Goal: Check status: Check status

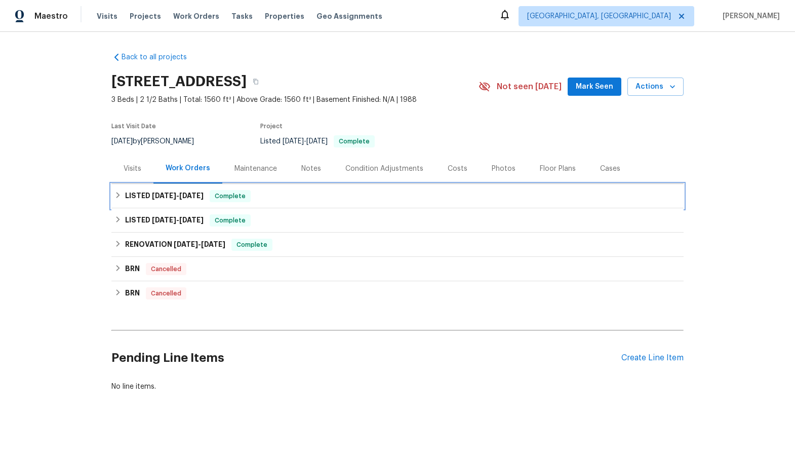
click at [238, 196] on span "Complete" at bounding box center [230, 196] width 39 height 10
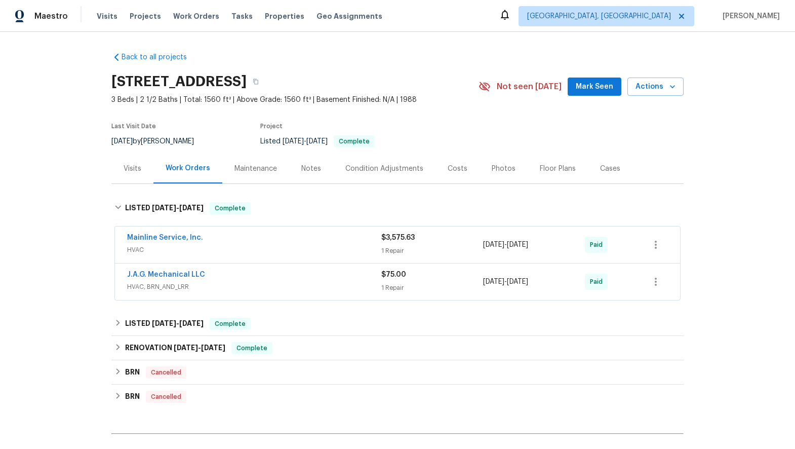
click at [251, 256] on div "Mainline Service, Inc. HVAC" at bounding box center [254, 244] width 254 height 24
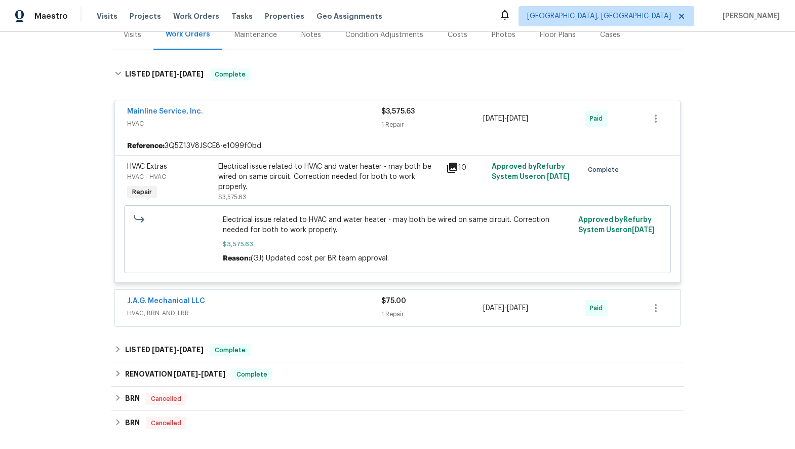
scroll to position [152, 0]
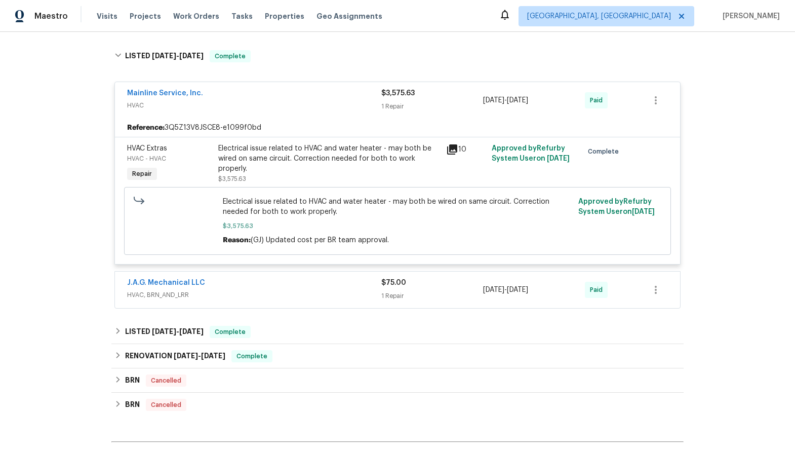
click at [235, 290] on span "HVAC, BRN_AND_LRR" at bounding box center [254, 295] width 254 height 10
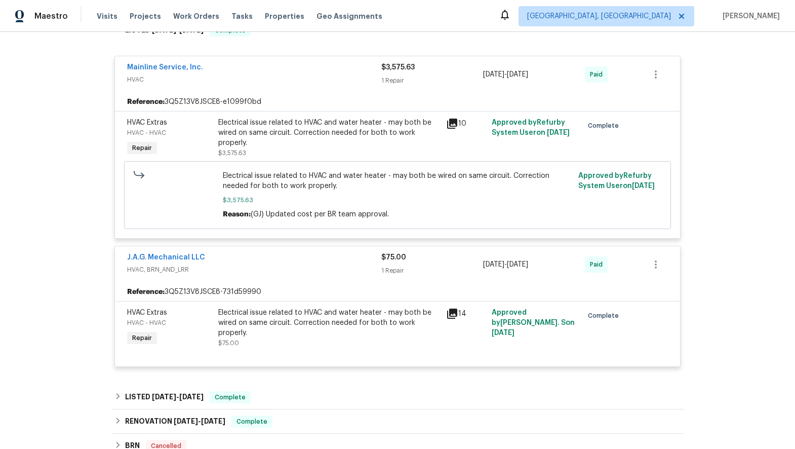
scroll to position [203, 0]
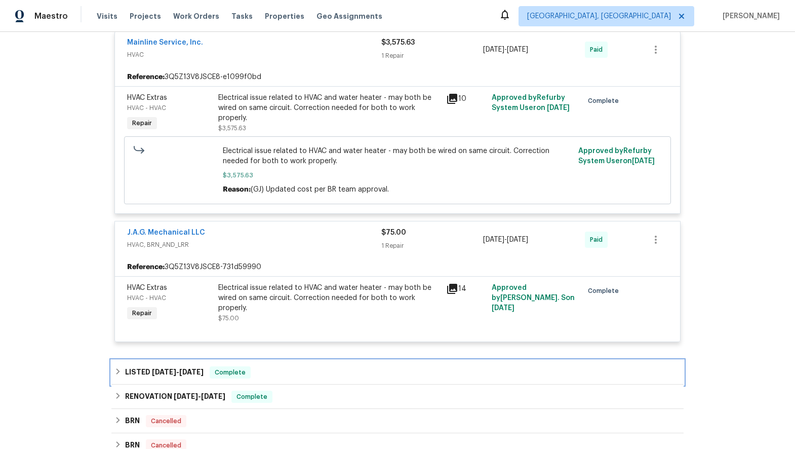
click at [253, 374] on div "LISTED [DATE] - [DATE] Complete" at bounding box center [397, 372] width 566 height 12
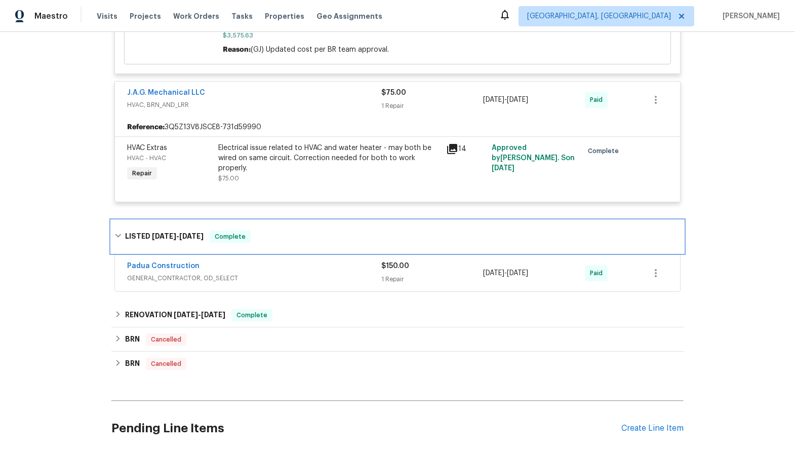
scroll to position [354, 0]
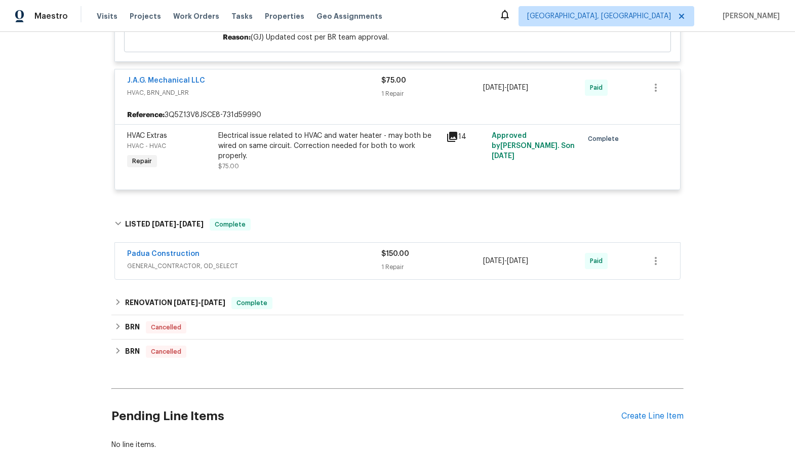
click at [298, 257] on div "Padua Construction" at bounding box center [254, 255] width 254 height 12
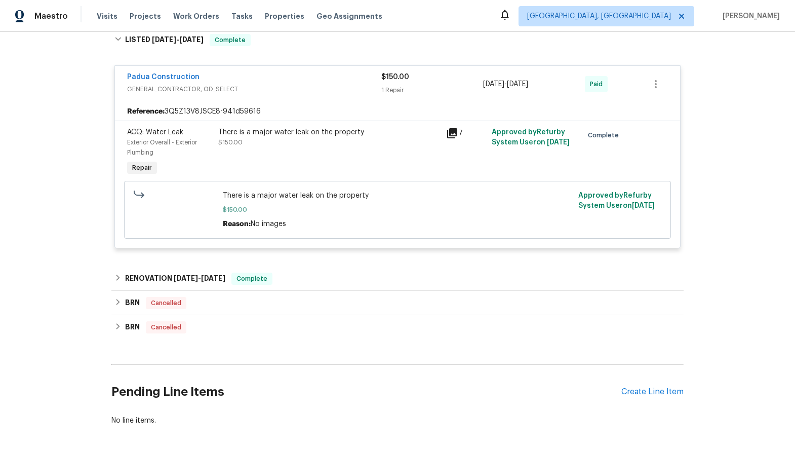
scroll to position [557, 0]
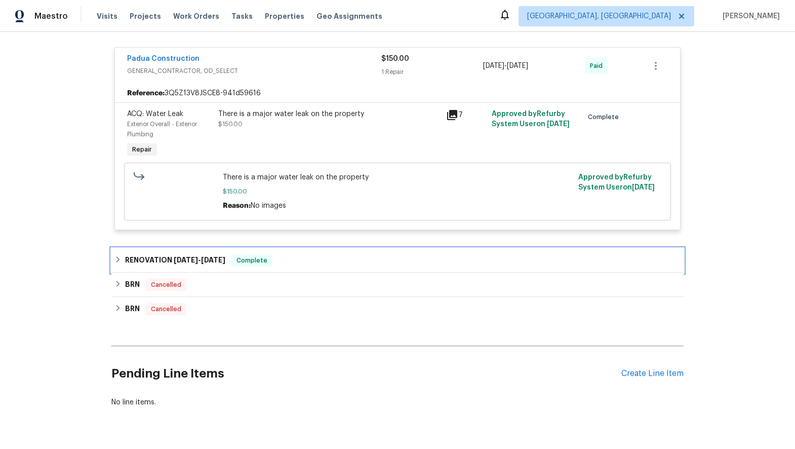
click at [293, 258] on div "RENOVATION [DATE] - [DATE] Complete" at bounding box center [397, 260] width 566 height 12
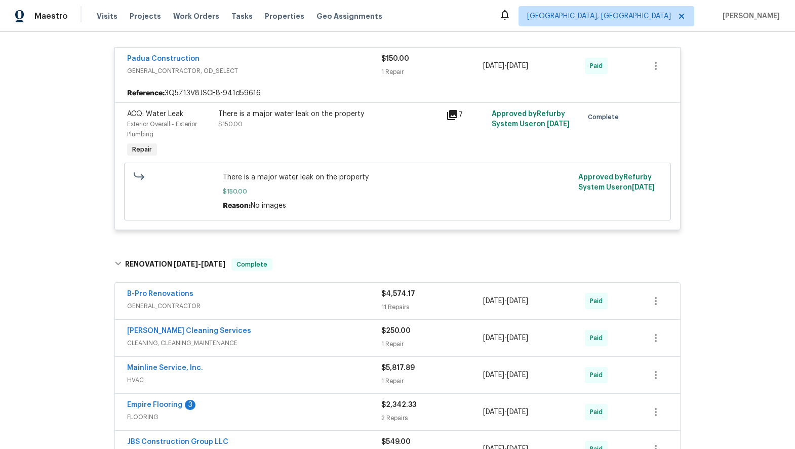
click at [280, 307] on span "GENERAL_CONTRACTOR" at bounding box center [254, 306] width 254 height 10
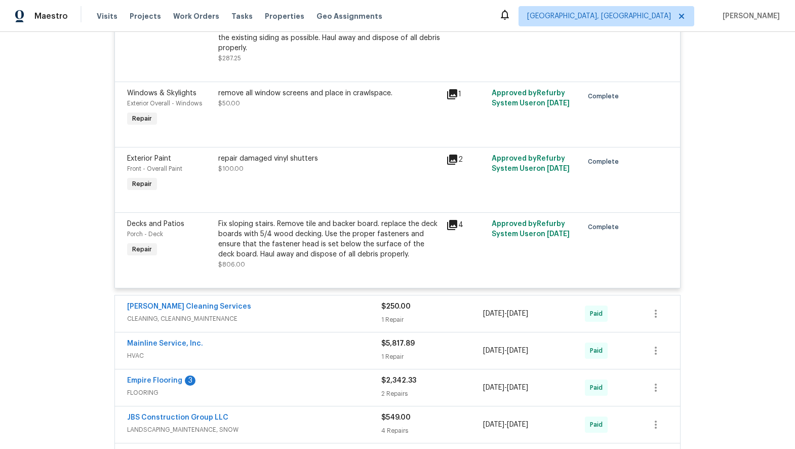
scroll to position [1620, 0]
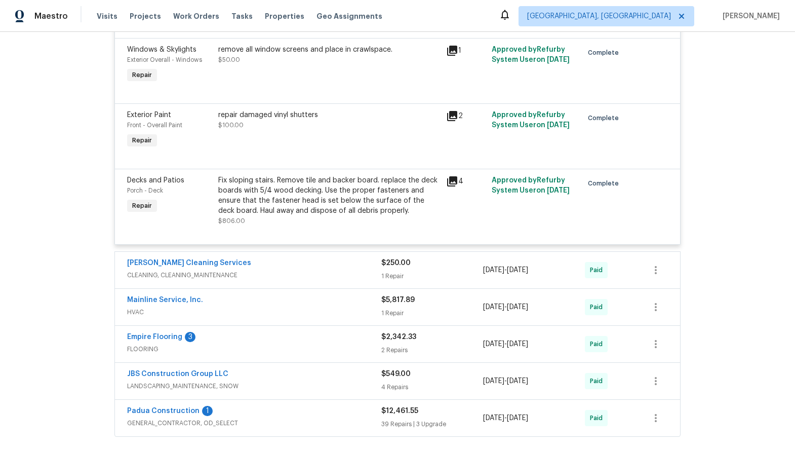
click at [260, 258] on div "[PERSON_NAME] Cleaning Services" at bounding box center [254, 264] width 254 height 12
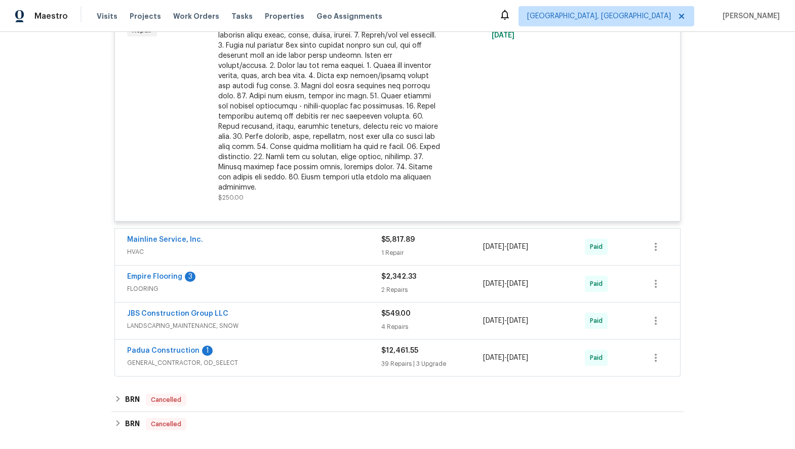
scroll to position [1924, 0]
click at [298, 241] on div "Mainline Service, Inc. HVAC $5,817.89 1 Repair [DATE] - [DATE] Paid" at bounding box center [397, 246] width 565 height 36
click at [272, 246] on span "HVAC" at bounding box center [254, 251] width 254 height 10
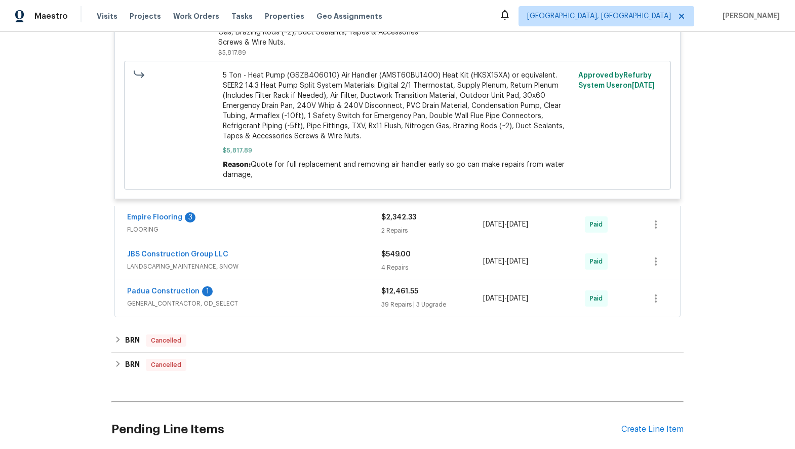
scroll to position [2278, 0]
click at [234, 260] on span "LANDSCAPING_MAINTENANCE, SNOW" at bounding box center [254, 265] width 254 height 10
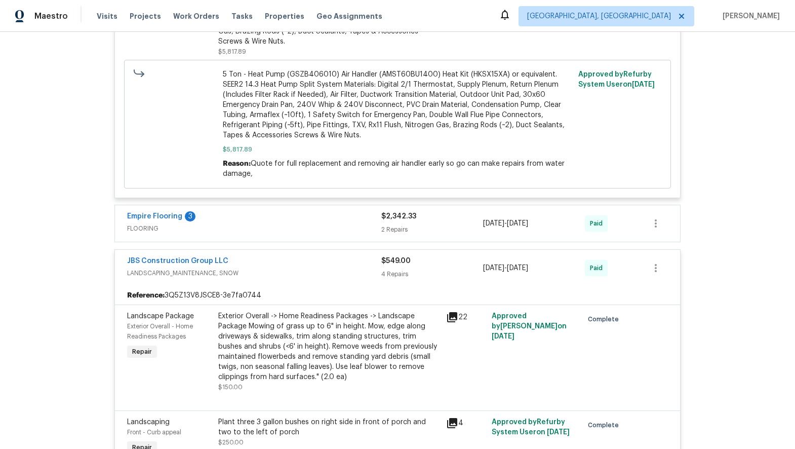
click at [259, 215] on div "Empire Flooring 3 FLOORING" at bounding box center [254, 223] width 254 height 24
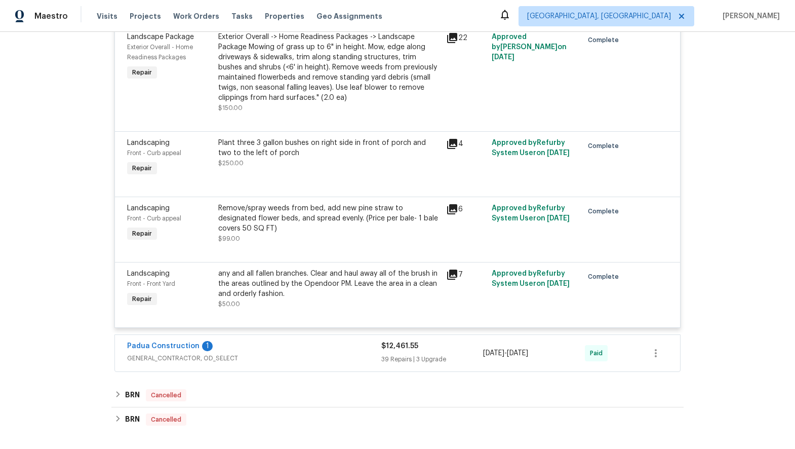
scroll to position [2987, 0]
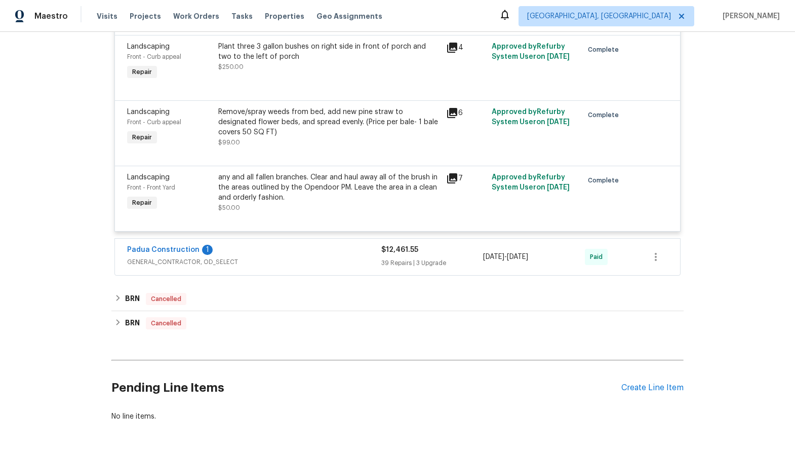
click at [217, 257] on span "GENERAL_CONTRACTOR, OD_SELECT" at bounding box center [254, 262] width 254 height 10
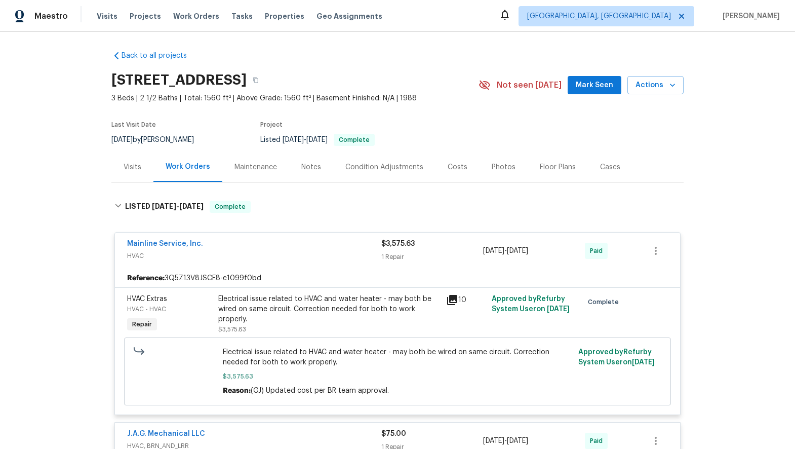
scroll to position [0, 0]
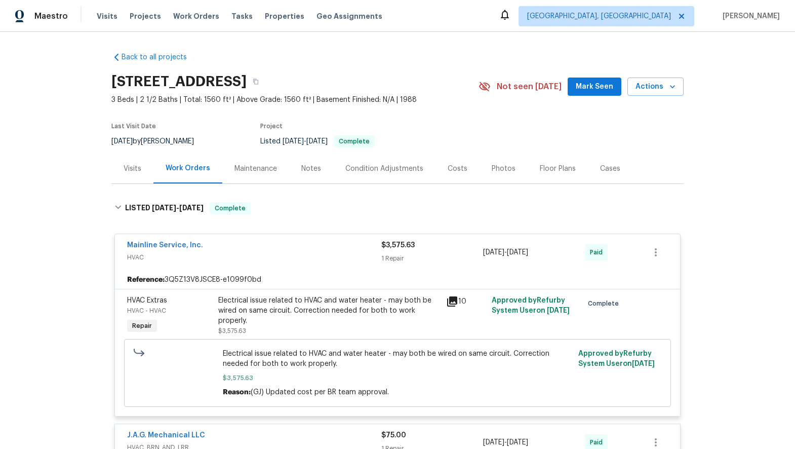
click at [255, 170] on div "Maintenance" at bounding box center [255, 169] width 43 height 10
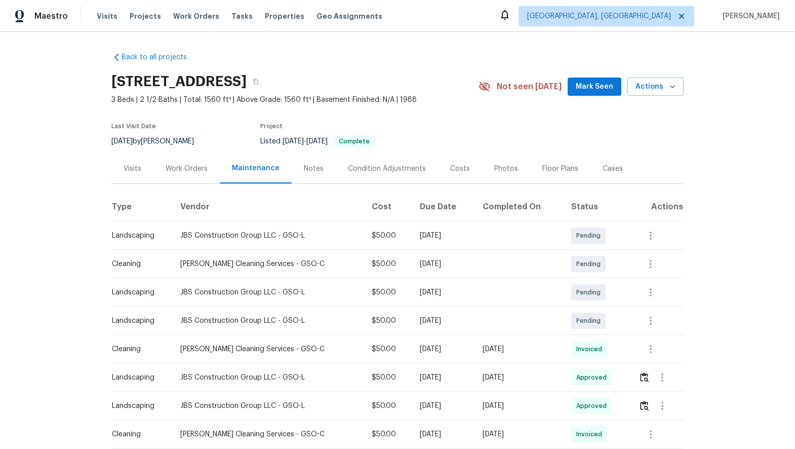
click at [348, 173] on div "Condition Adjustments" at bounding box center [387, 169] width 78 height 10
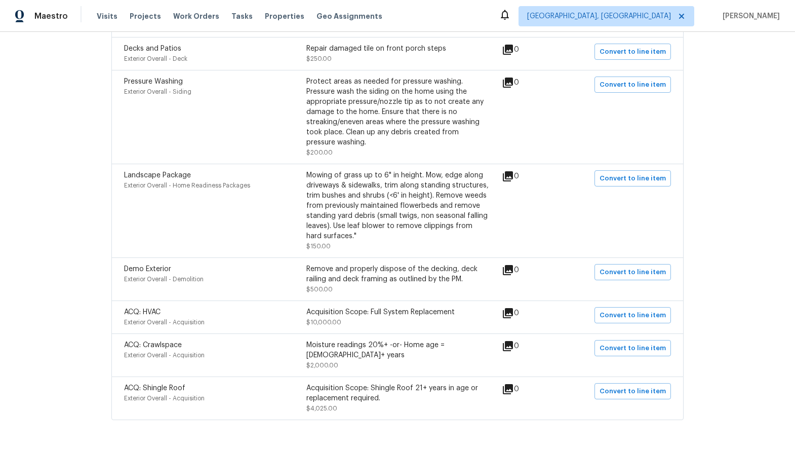
scroll to position [829, 0]
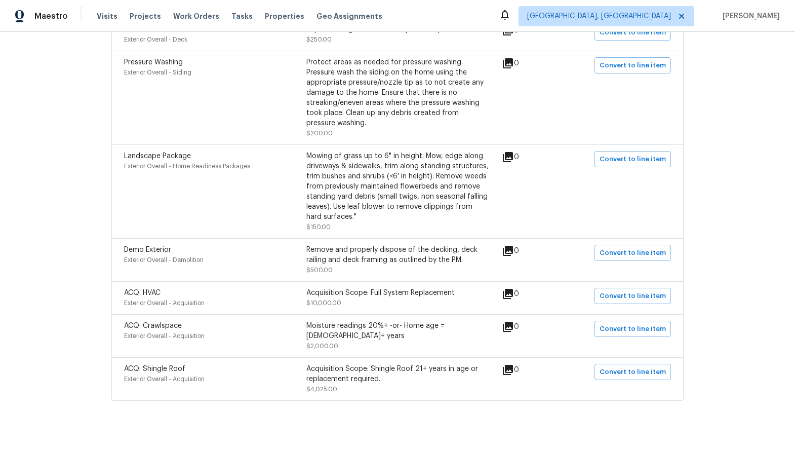
click at [220, 364] on div "ACQ: Shingle Roof" at bounding box center [215, 369] width 182 height 10
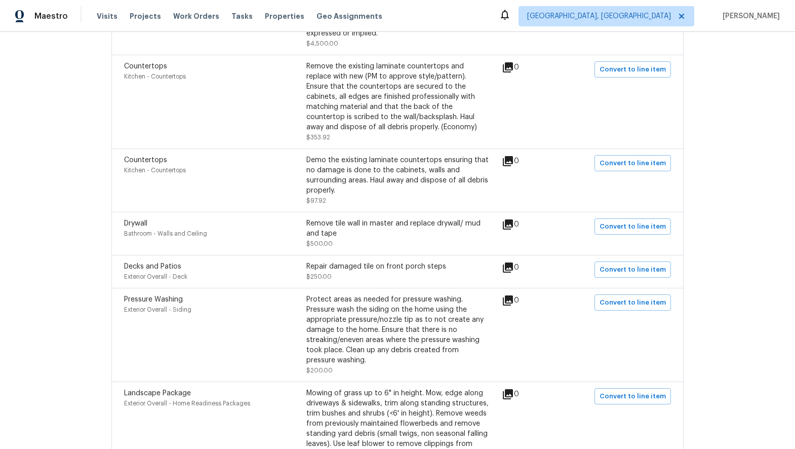
scroll to position [576, 0]
